Goal: Information Seeking & Learning: Learn about a topic

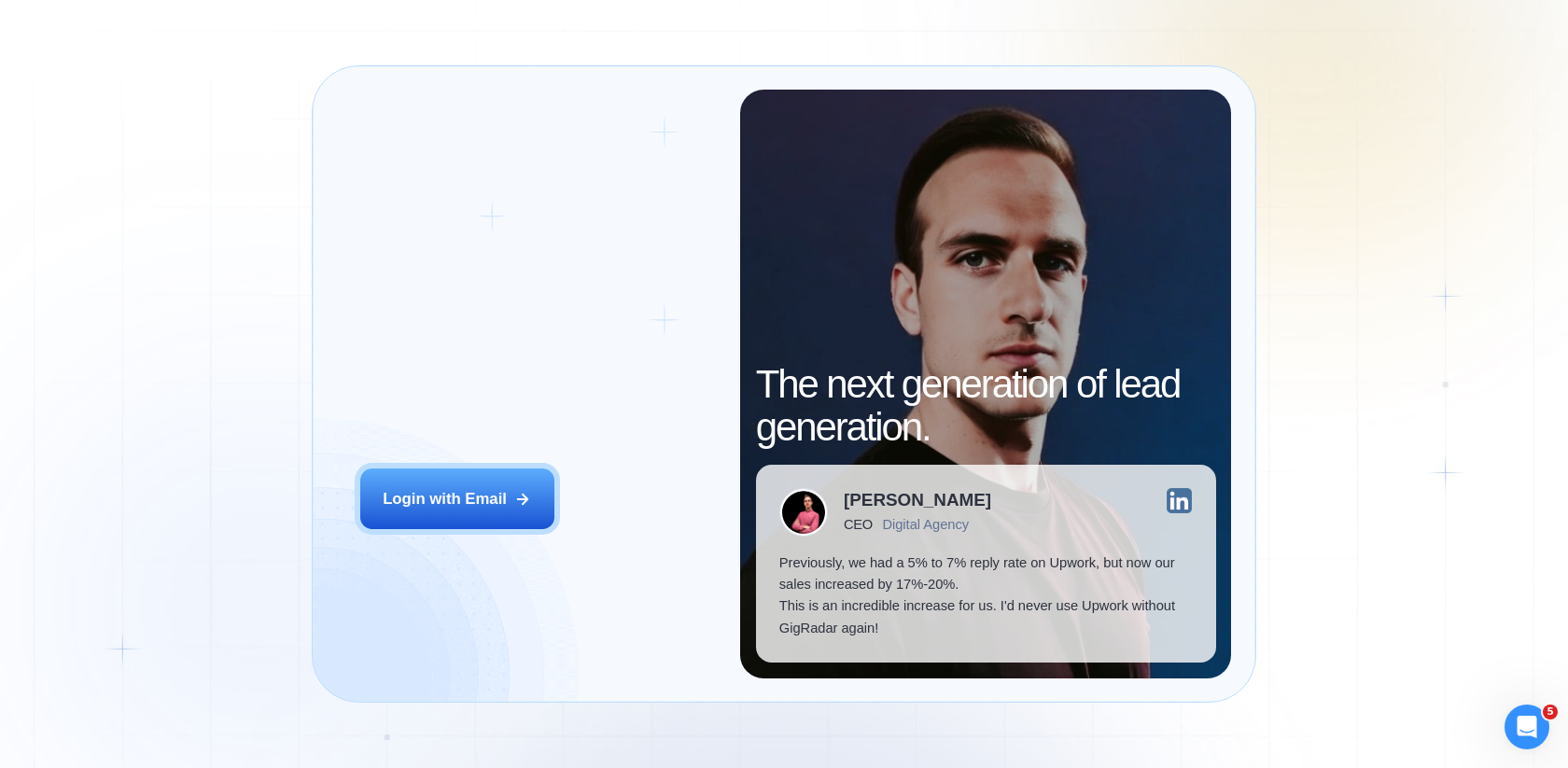
click at [525, 468] on div "Login ‍ Welcome to GigRadar. AI Business Manager for Agencies Login with Email" at bounding box center [538, 383] width 403 height 588
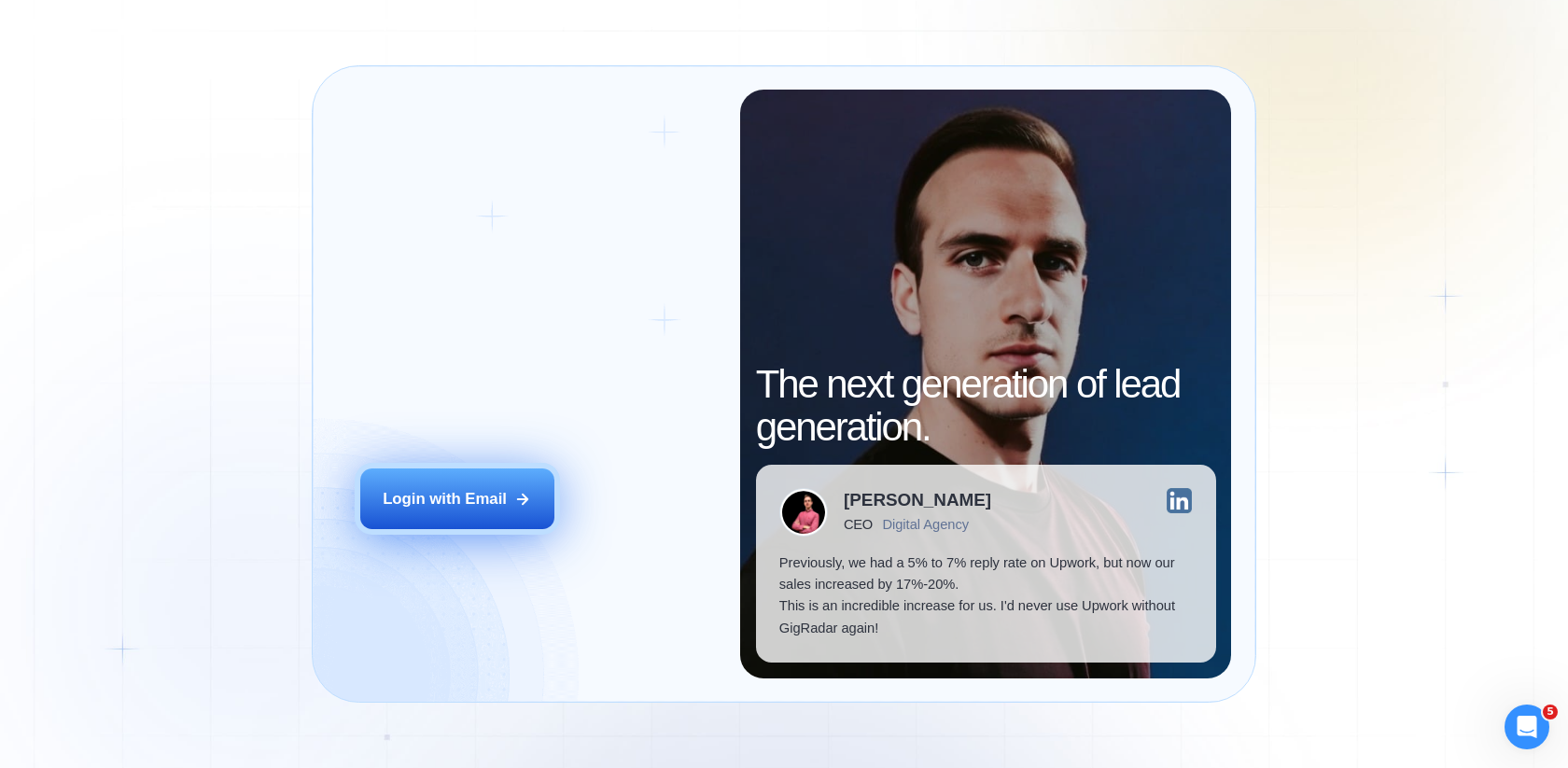
click at [521, 488] on button "Login with Email" at bounding box center [457, 499] width 194 height 61
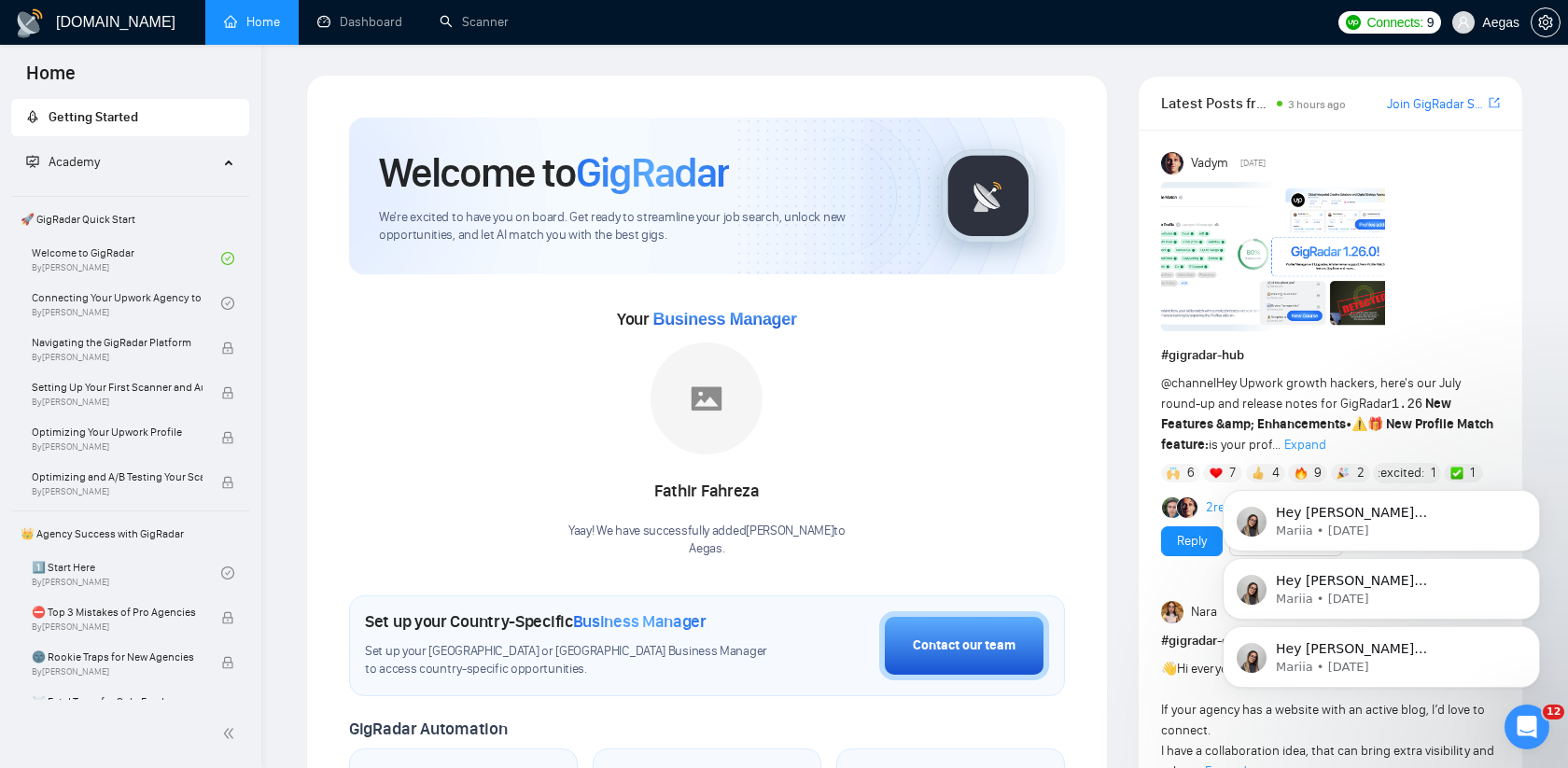
click at [1531, 630] on icon "Dismiss notification" at bounding box center [1535, 632] width 9 height 9
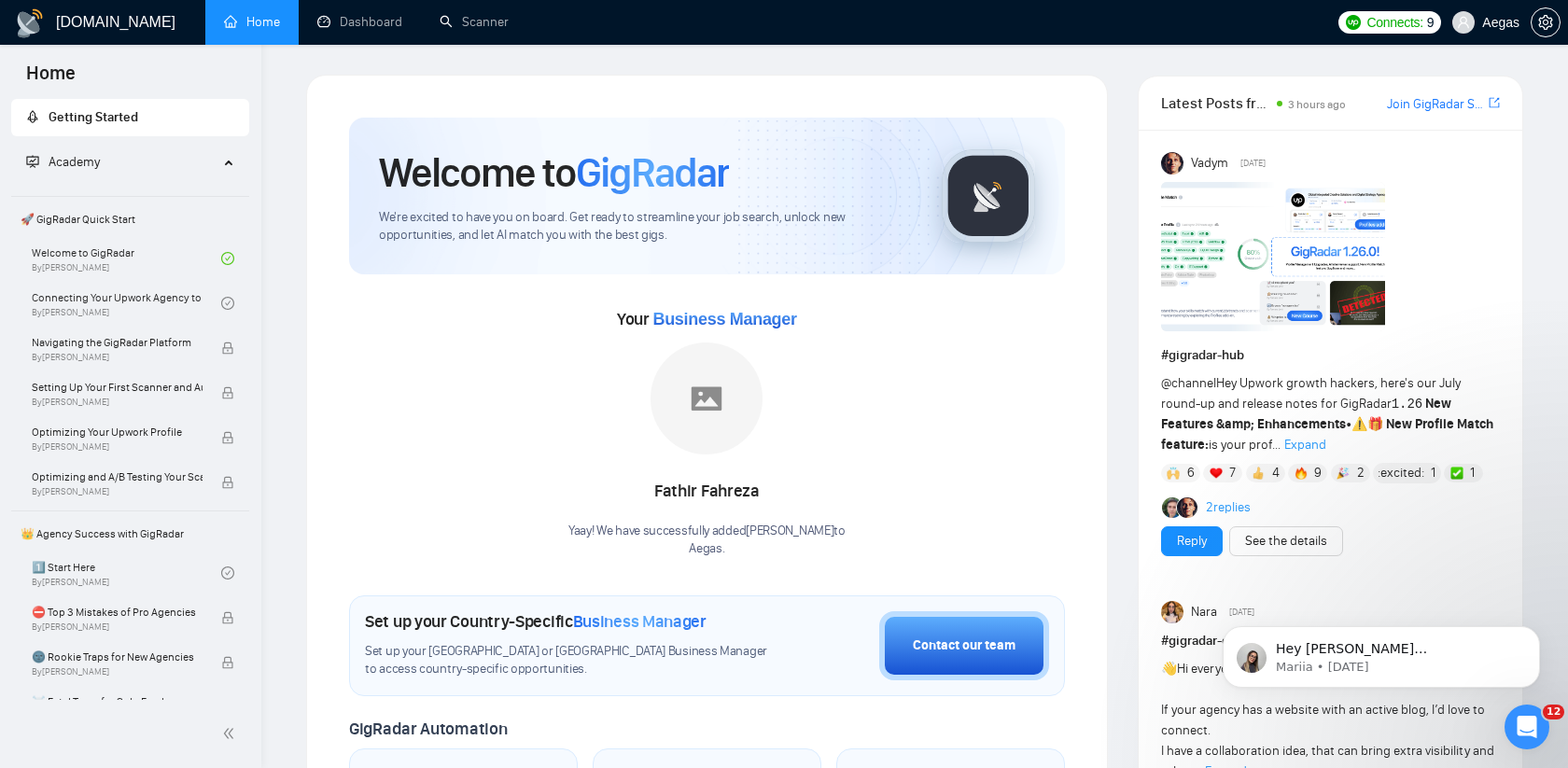
click at [1531, 630] on icon "Dismiss notification" at bounding box center [1535, 632] width 9 height 9
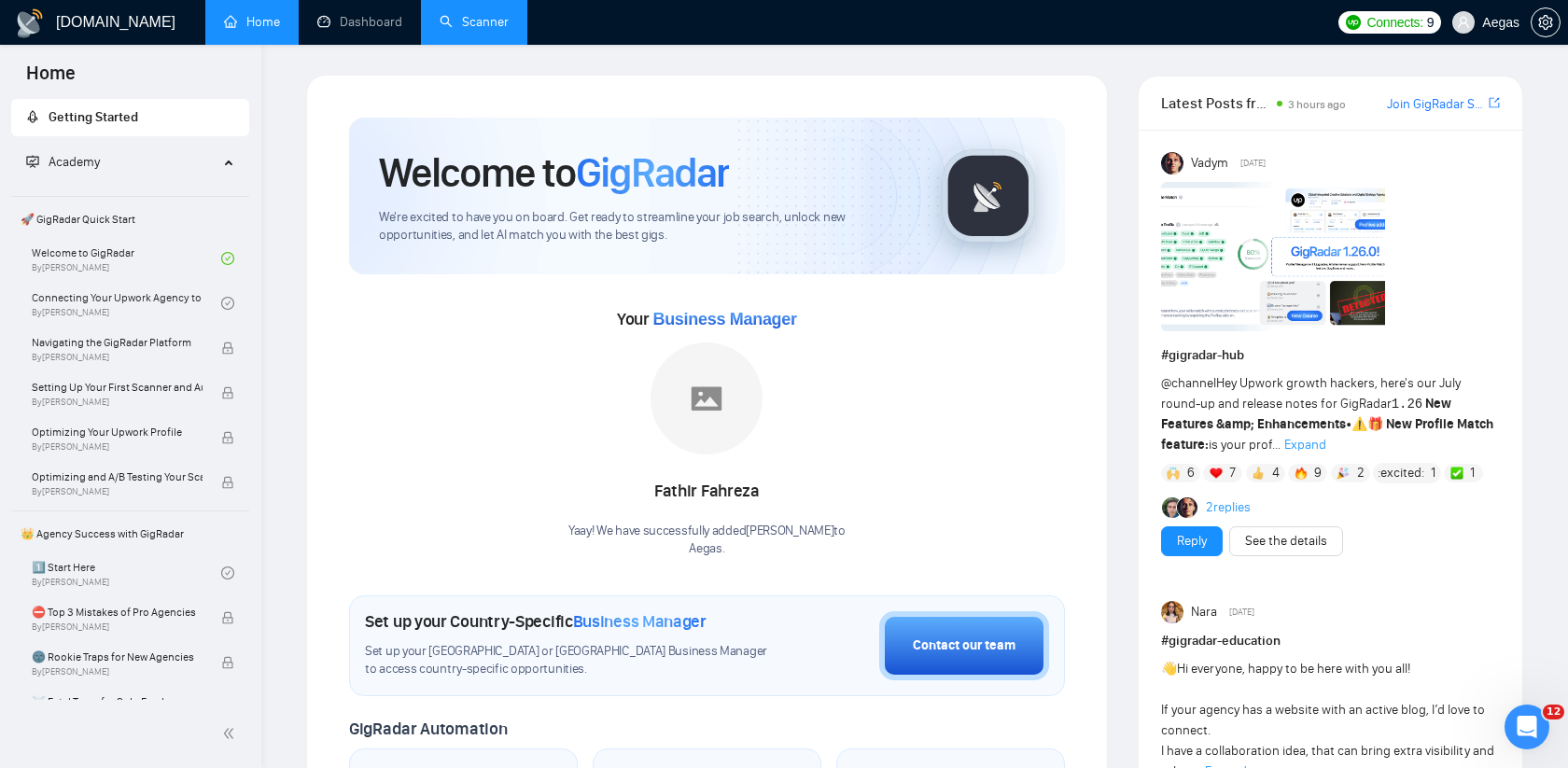
click at [444, 14] on link "Scanner" at bounding box center [473, 22] width 70 height 16
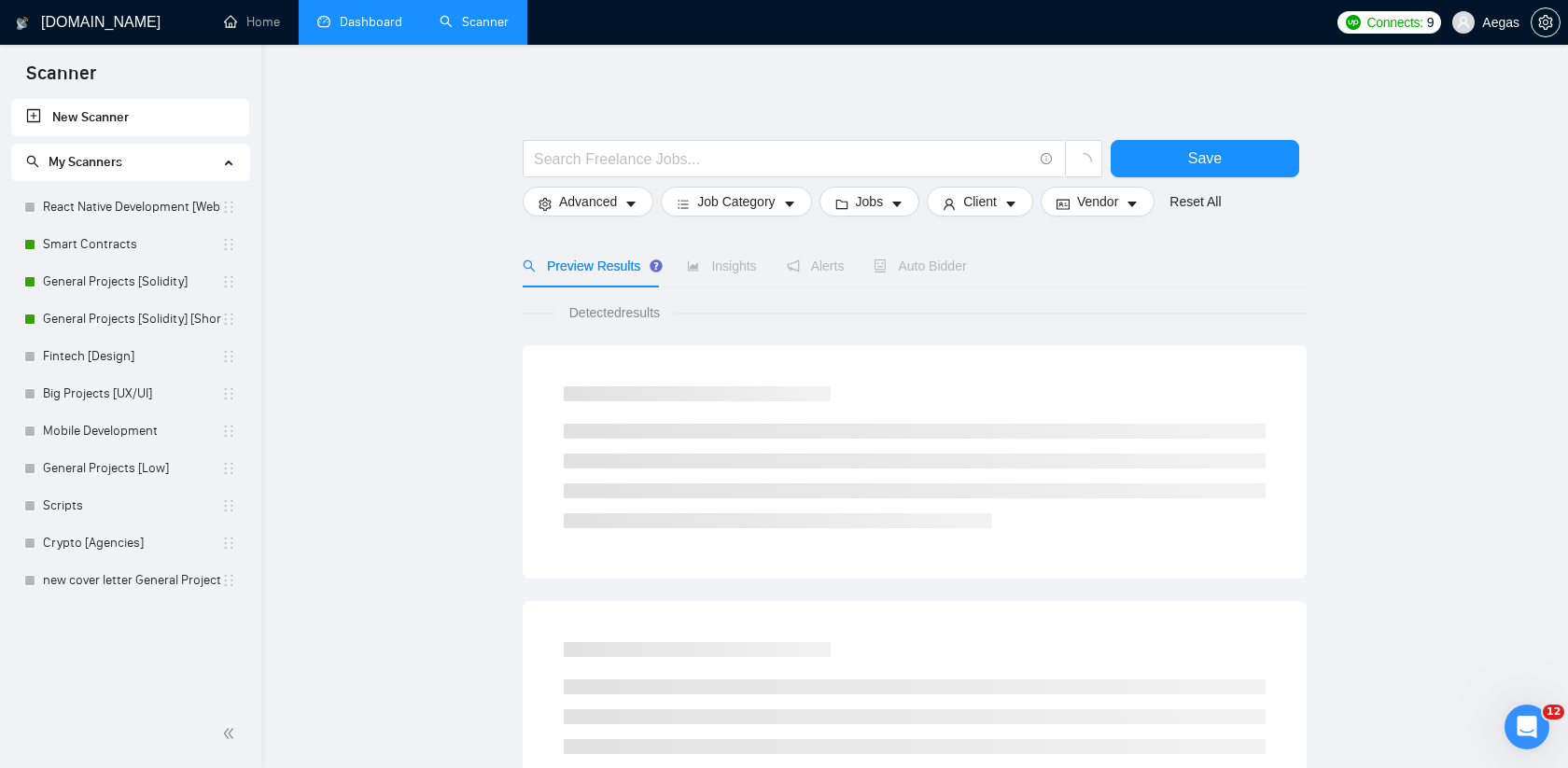
click at [387, 25] on link "Dashboard" at bounding box center [359, 22] width 85 height 16
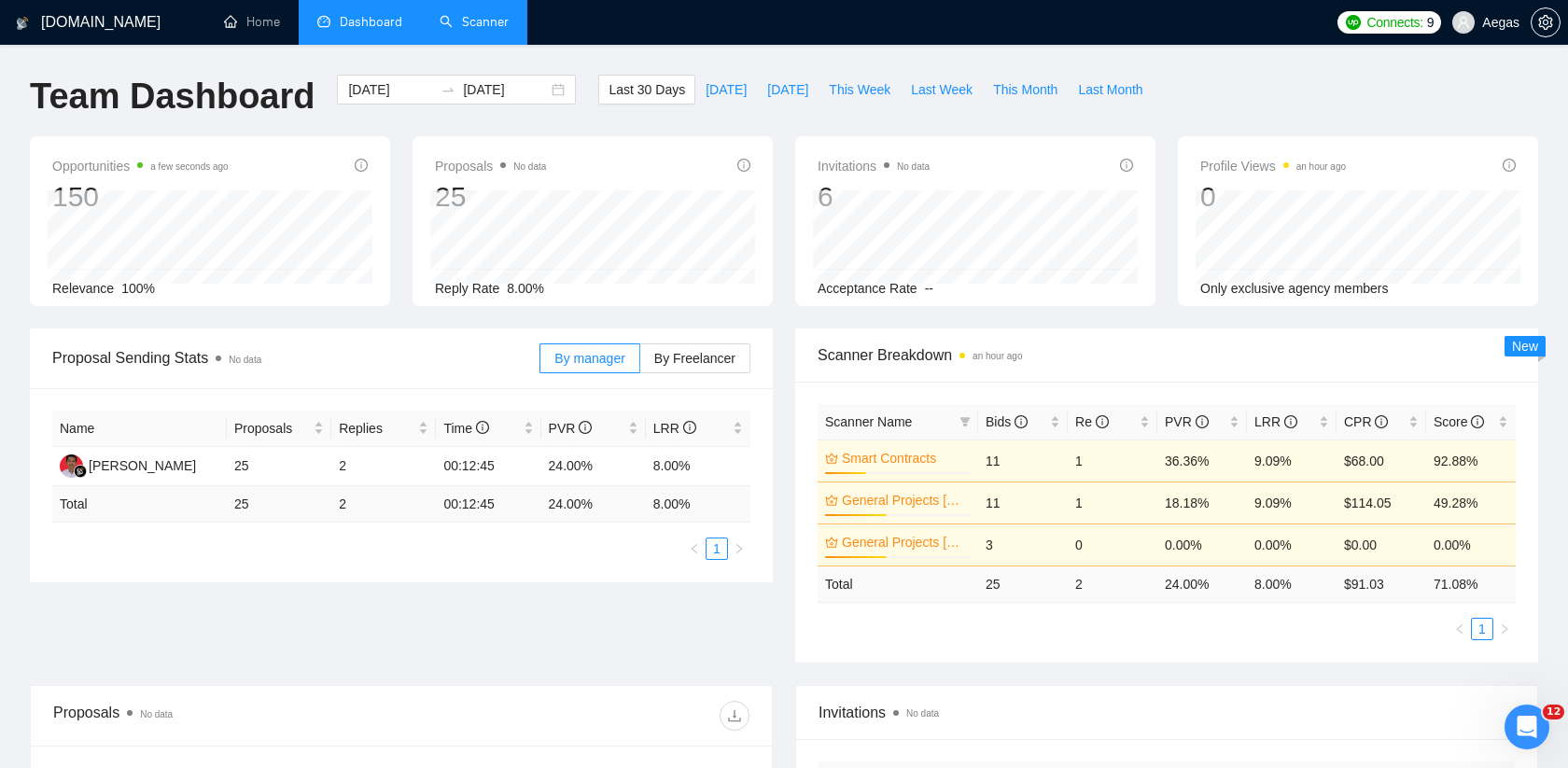
click at [467, 14] on link "Scanner" at bounding box center [473, 22] width 70 height 16
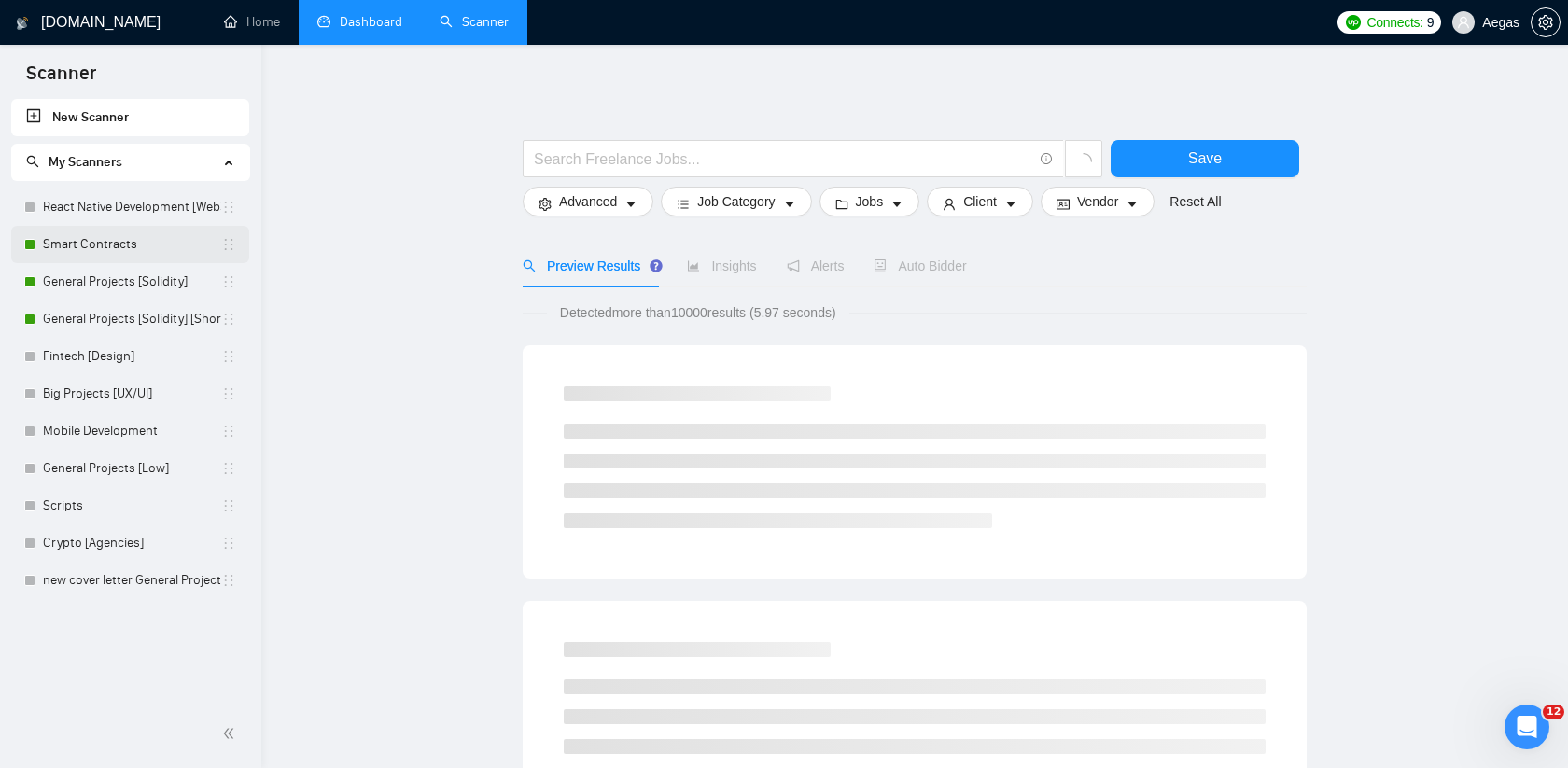
click at [128, 235] on link "Smart Contracts" at bounding box center [131, 244] width 178 height 37
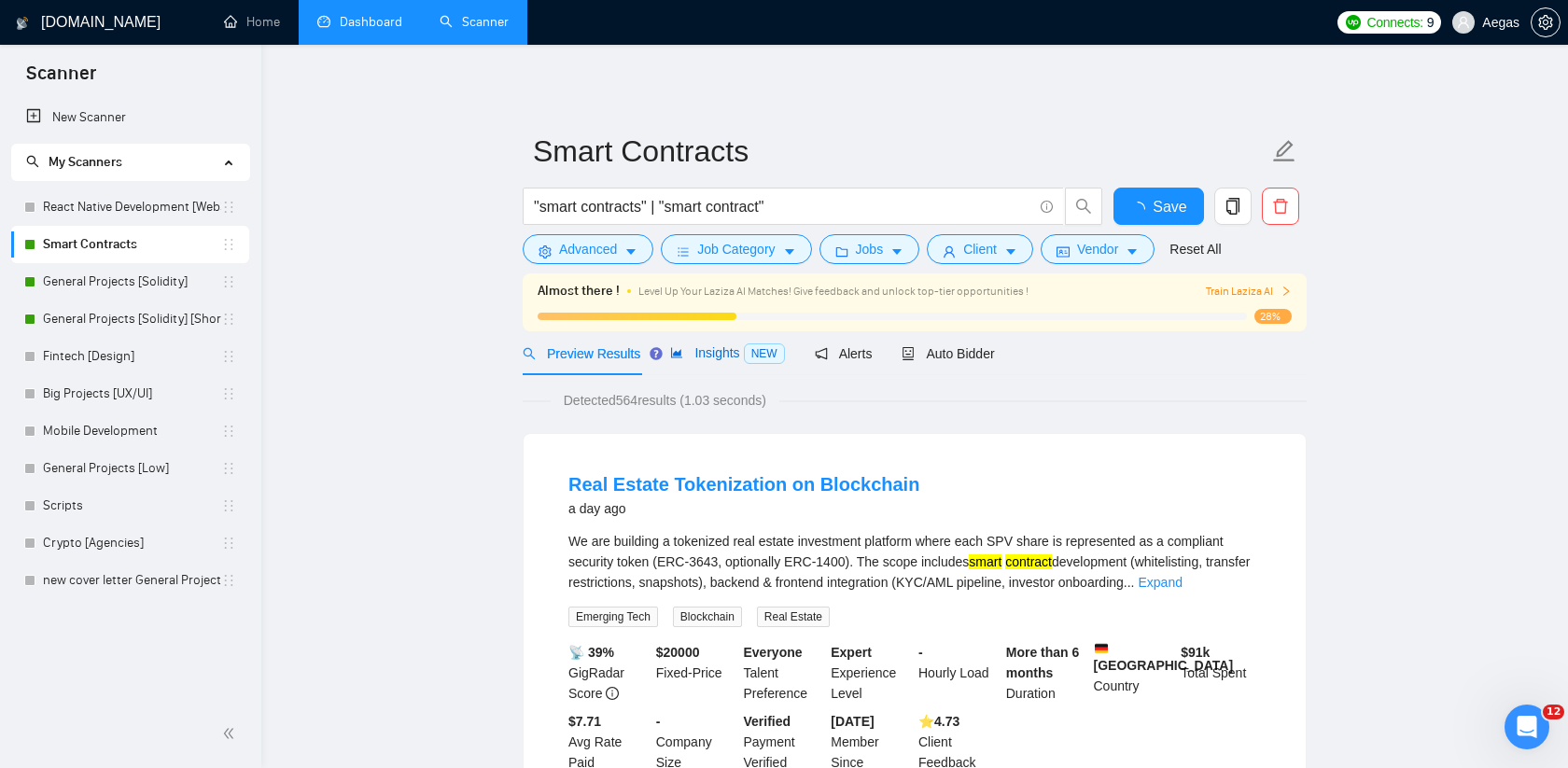
click at [709, 359] on span "Insights NEW" at bounding box center [727, 354] width 114 height 15
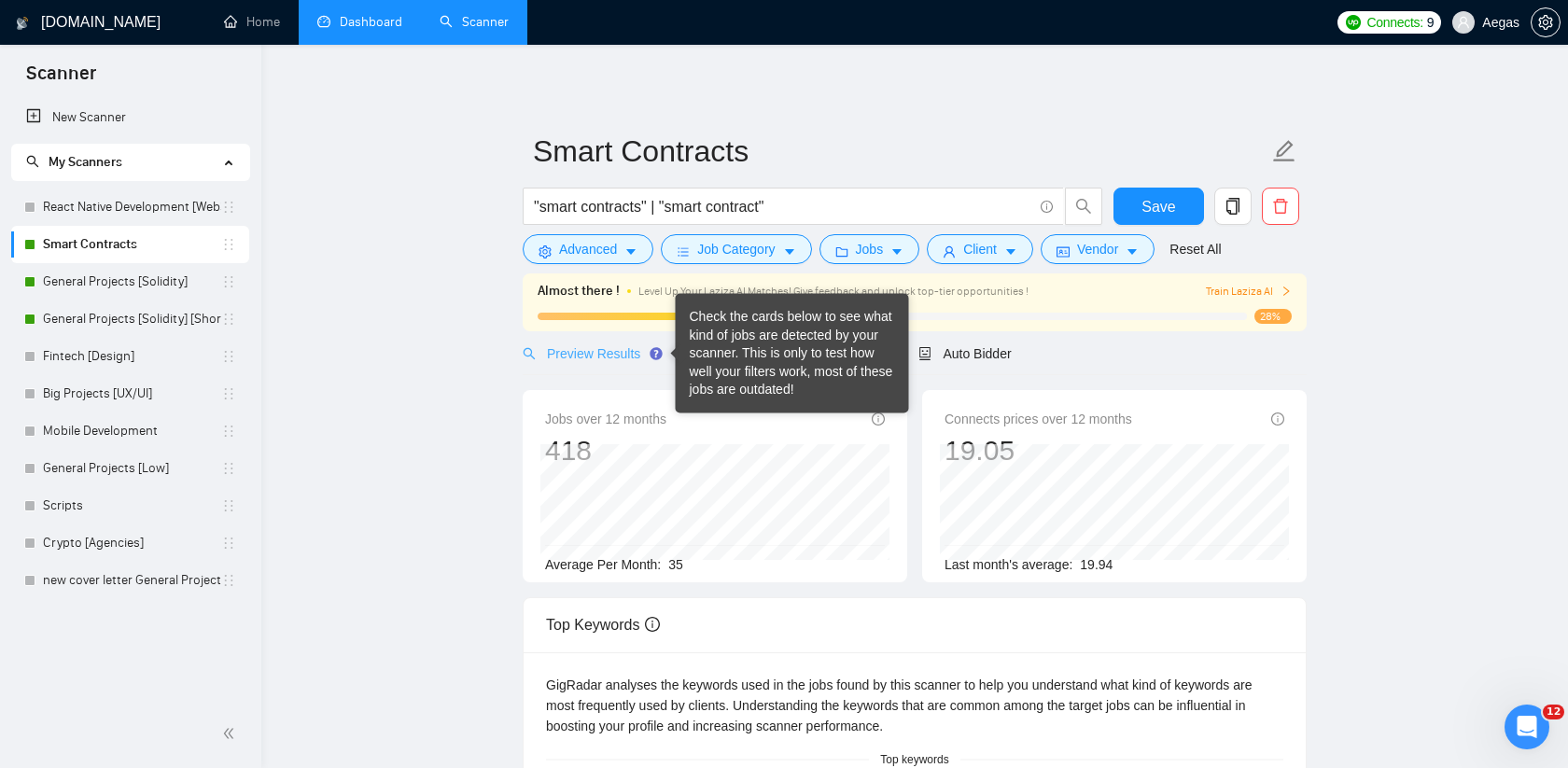
click at [598, 367] on div "Preview Results" at bounding box center [590, 354] width 134 height 44
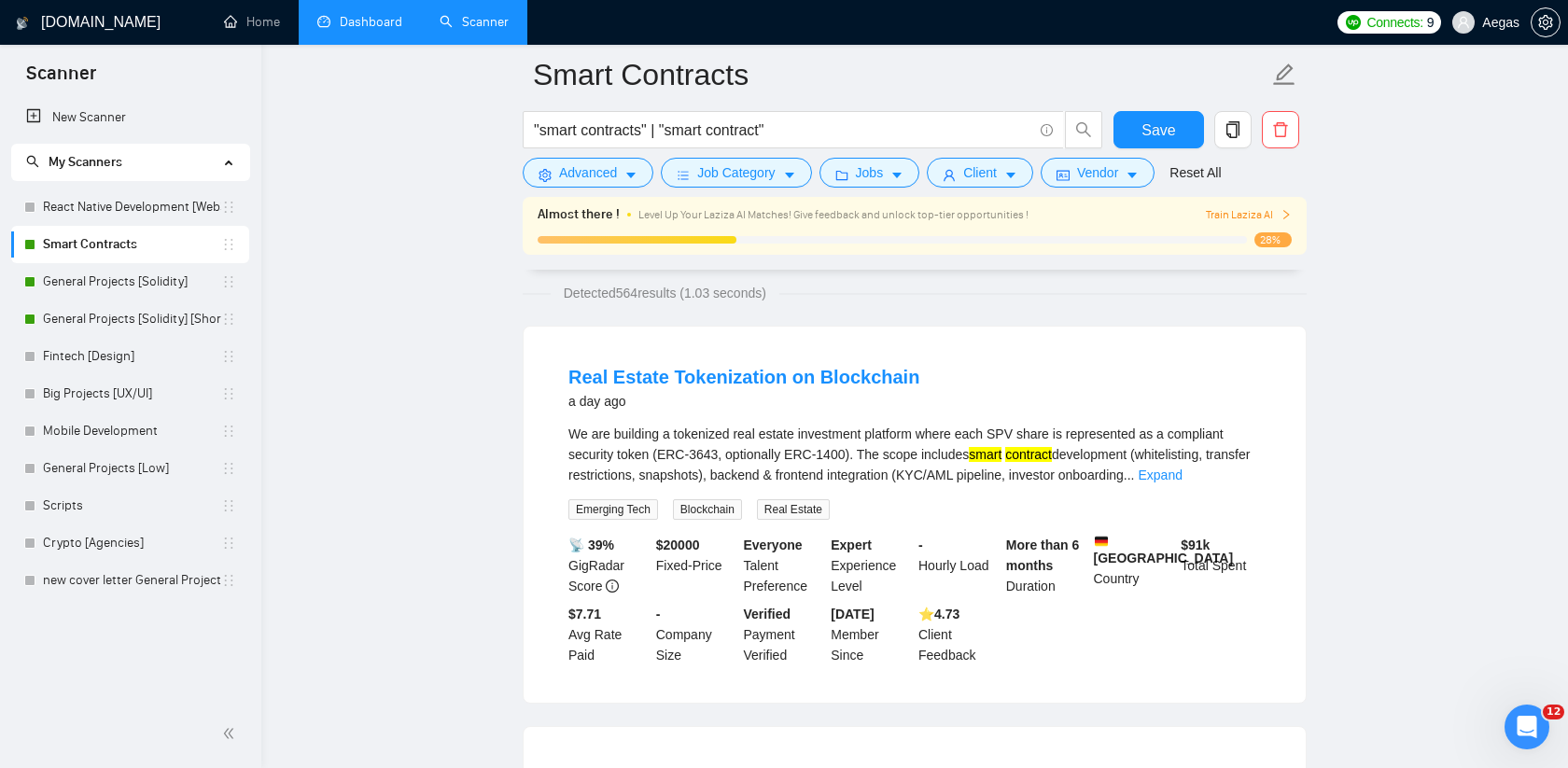
scroll to position [124, 0]
click at [628, 380] on link "Real Estate Tokenization on Blockchain" at bounding box center [744, 375] width 351 height 21
